Goal: Task Accomplishment & Management: Manage account settings

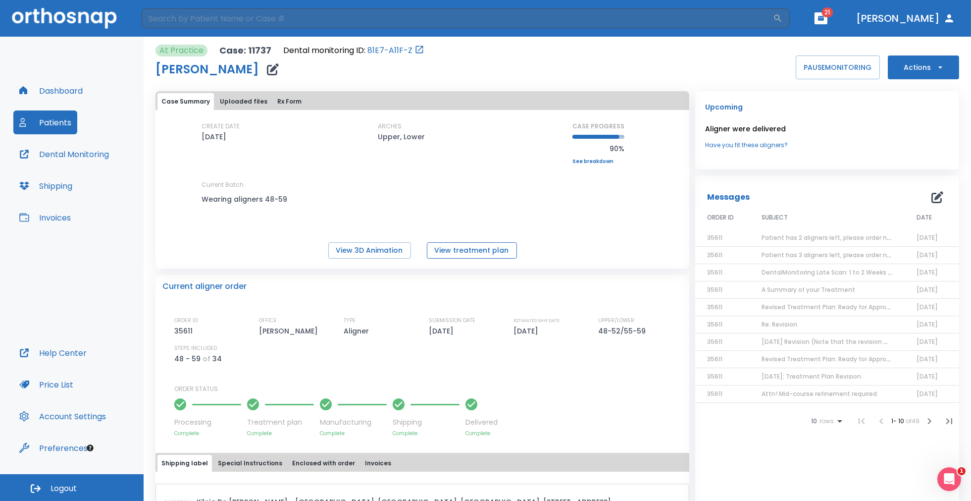
click at [445, 246] on button "View treatment plan" at bounding box center [472, 250] width 90 height 16
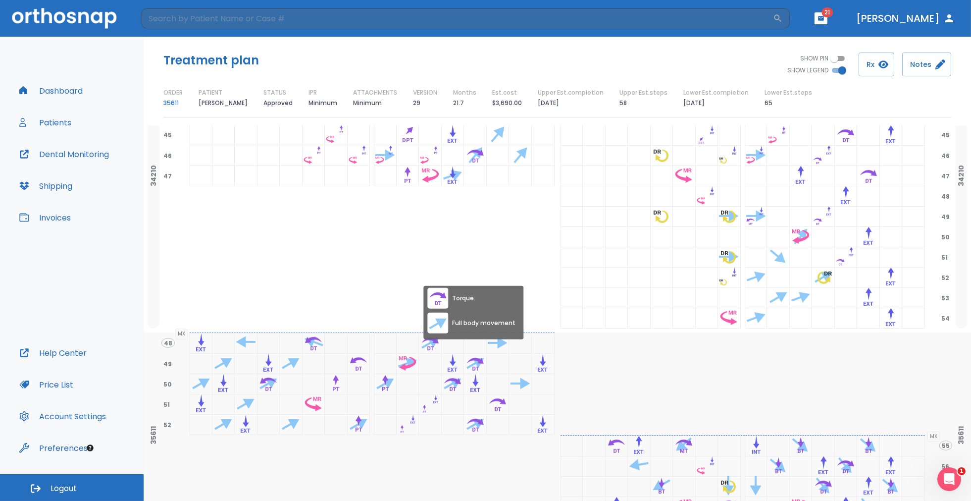
scroll to position [1331, 0]
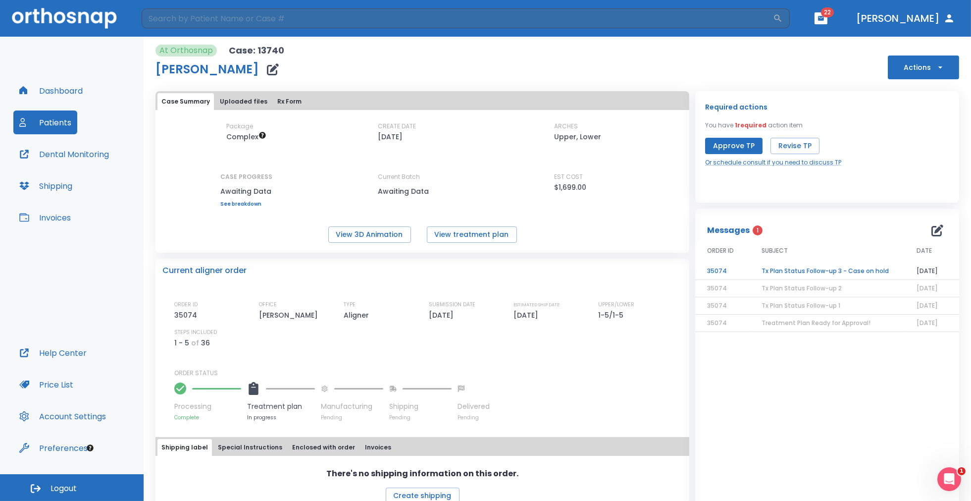
click at [241, 99] on button "Uploaded files" at bounding box center [243, 101] width 55 height 17
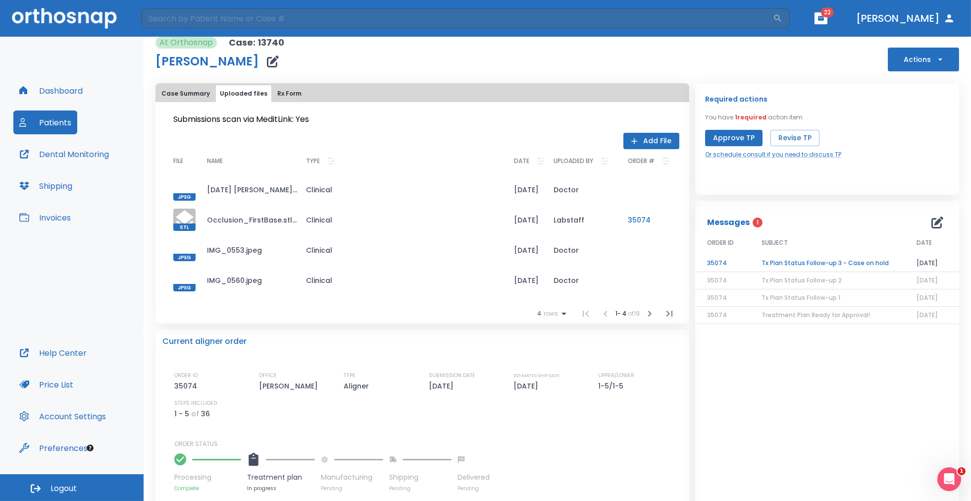
scroll to position [9, 0]
click at [647, 314] on icon "button" at bounding box center [650, 313] width 12 height 12
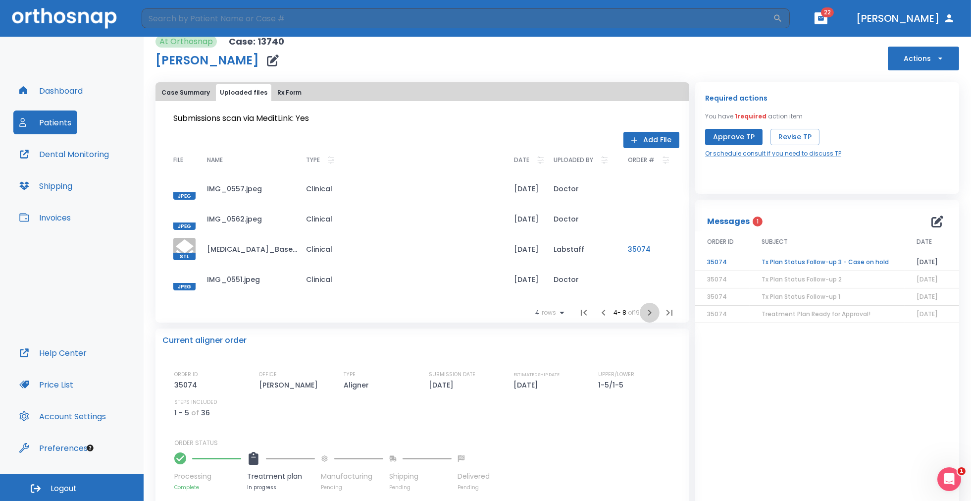
click at [647, 314] on icon "button" at bounding box center [650, 313] width 12 height 12
click at [276, 90] on button "Rx Form" at bounding box center [289, 92] width 32 height 17
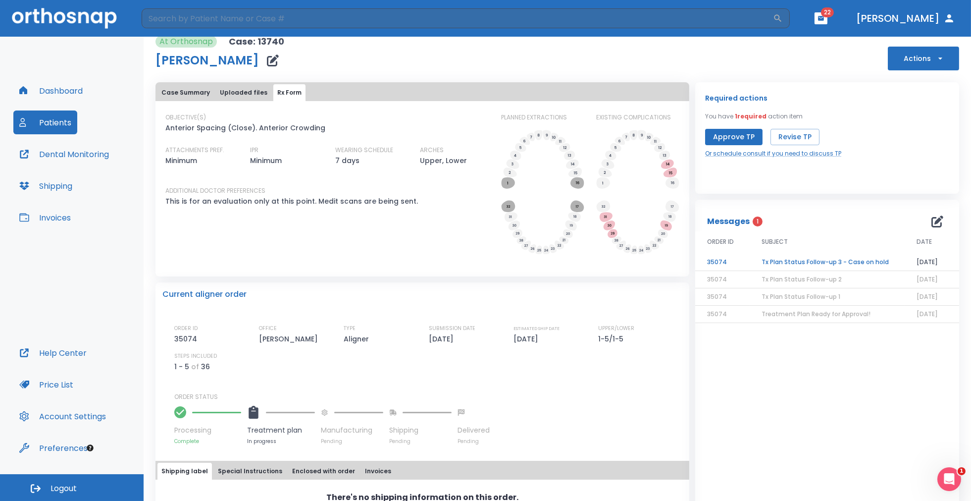
click at [191, 91] on button "Case Summary" at bounding box center [185, 92] width 56 height 17
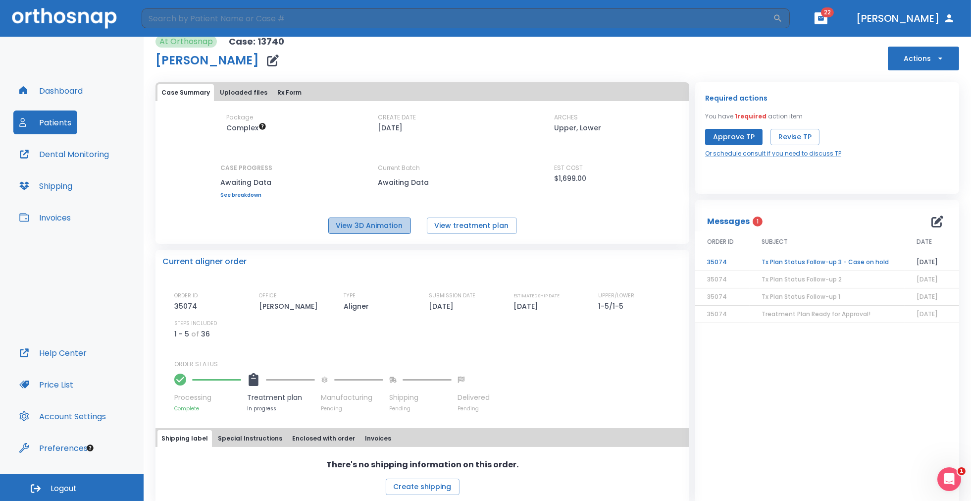
click at [371, 226] on button "View 3D Animation" at bounding box center [369, 225] width 83 height 16
click at [786, 259] on td "Tx Plan Status Follow-up 3 - Case on hold" at bounding box center [827, 262] width 155 height 17
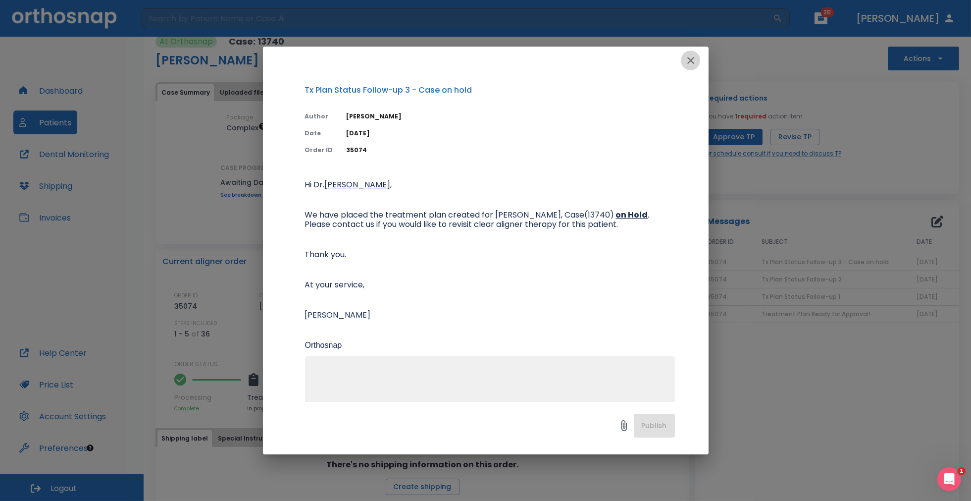
click at [689, 59] on icon "button" at bounding box center [690, 60] width 7 height 7
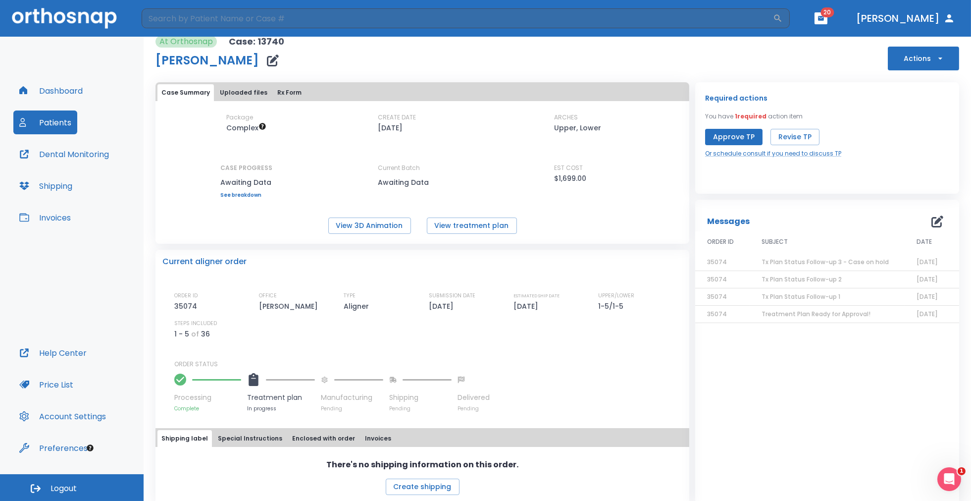
click at [733, 138] on button "Approve TP" at bounding box center [733, 137] width 57 height 16
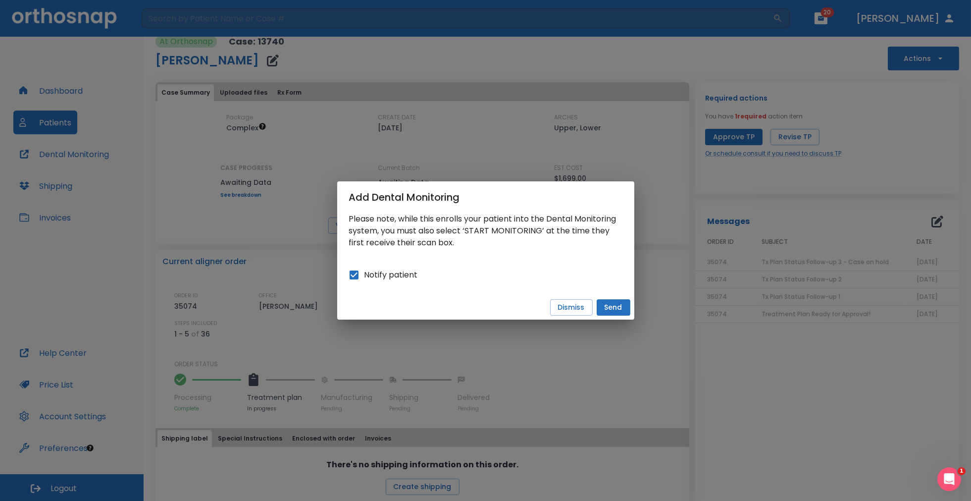
click at [610, 308] on button "Send" at bounding box center [614, 307] width 34 height 16
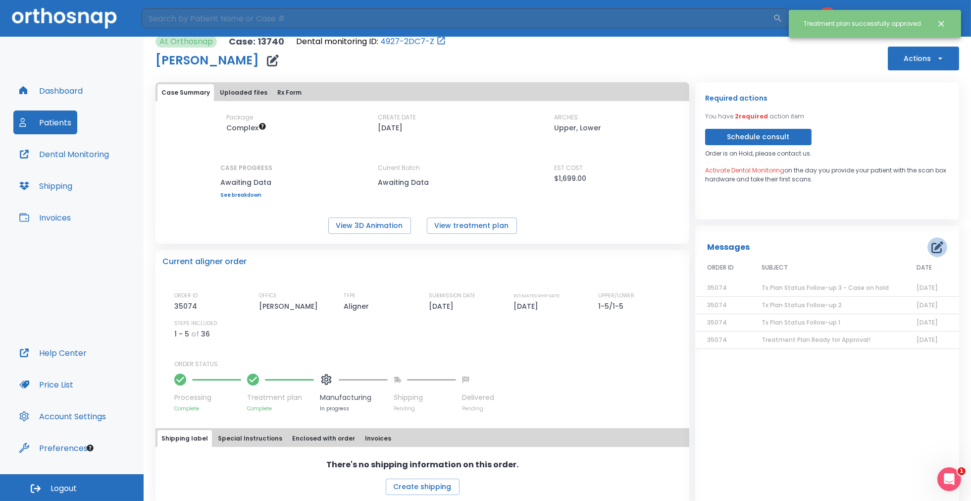
click at [932, 247] on icon "button" at bounding box center [938, 247] width 12 height 12
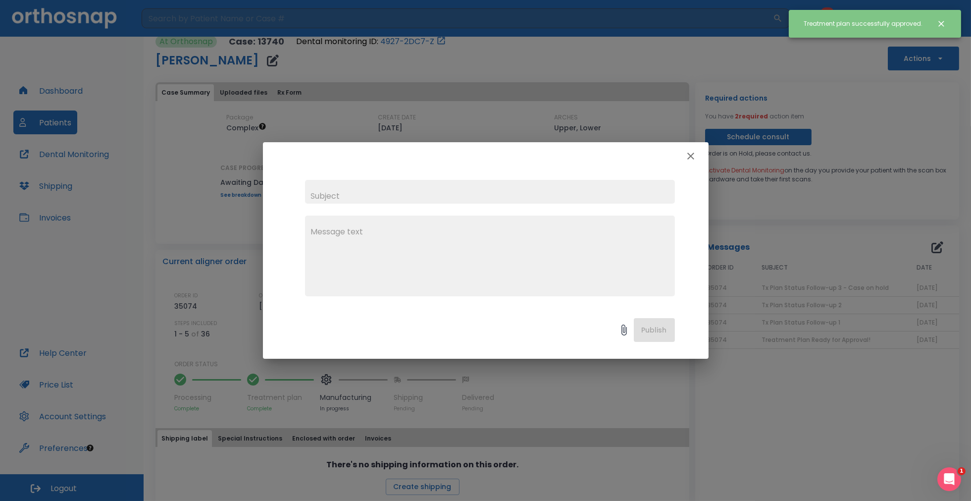
click at [473, 196] on input "text" at bounding box center [490, 192] width 370 height 24
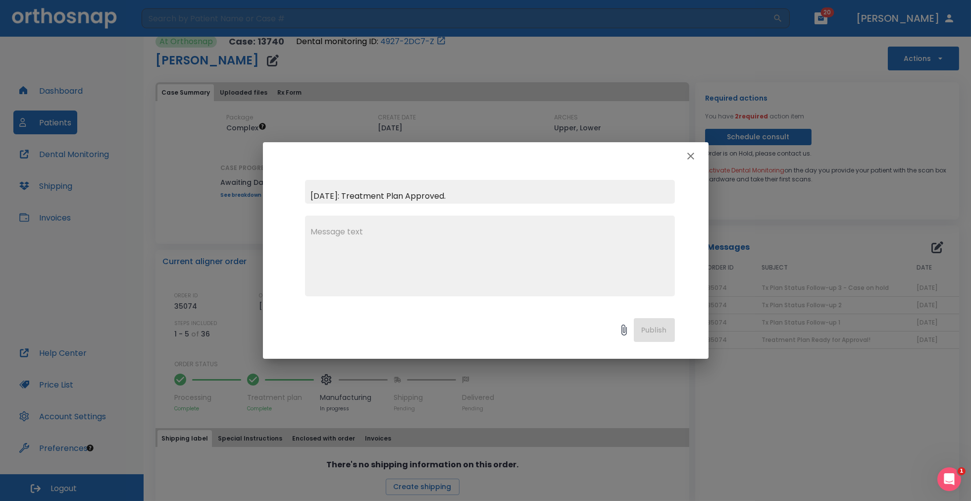
type input "2025-09-25: Treatment Plan Approved."
click at [406, 241] on textarea at bounding box center [490, 260] width 358 height 68
type textarea "Thank you for your efforts."
click at [645, 329] on button "Publish" at bounding box center [654, 330] width 41 height 24
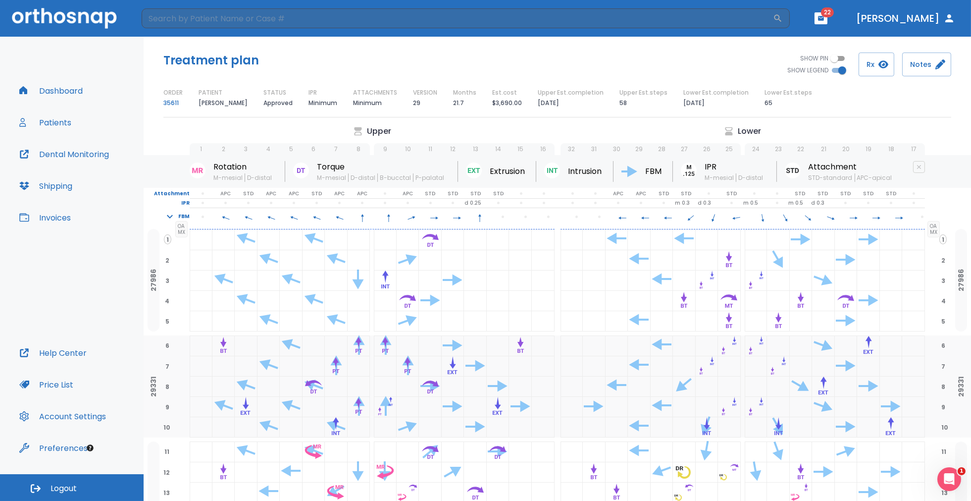
scroll to position [1331, 0]
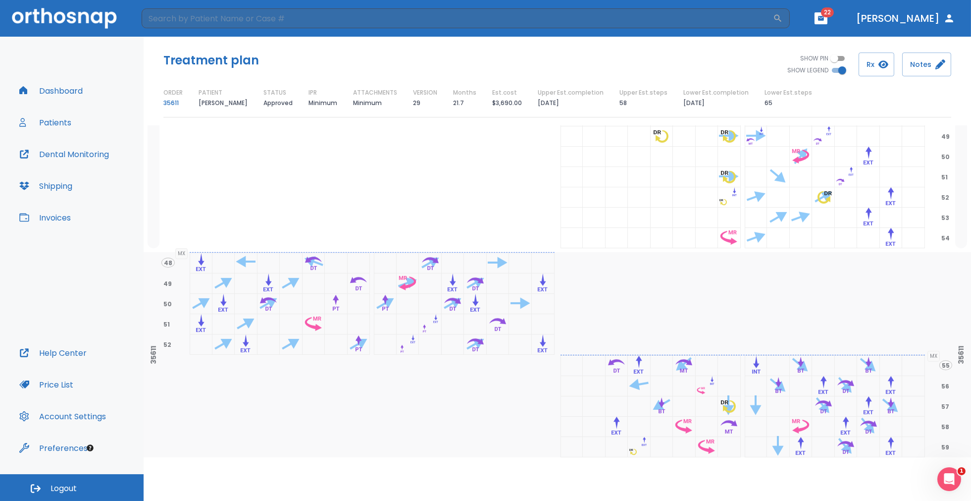
click at [443, 127] on div at bounding box center [372, 136] width 365 height 20
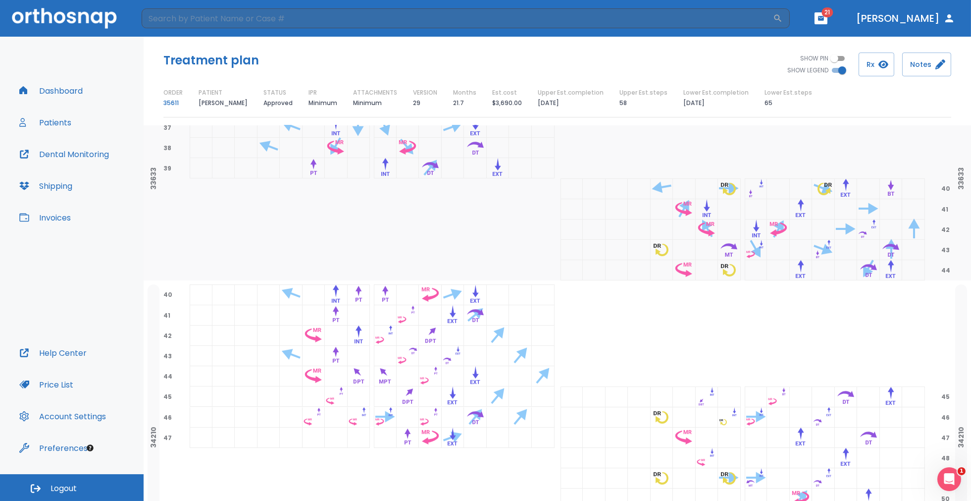
scroll to position [1331, 0]
